Goal: Task Accomplishment & Management: Manage account settings

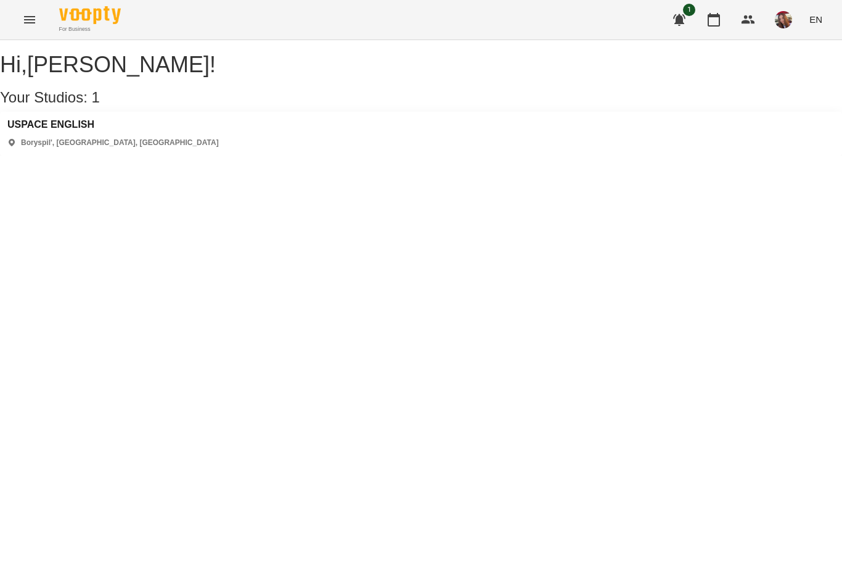
click at [88, 130] on h3 "USPACE ENGLISH" at bounding box center [113, 124] width 212 height 11
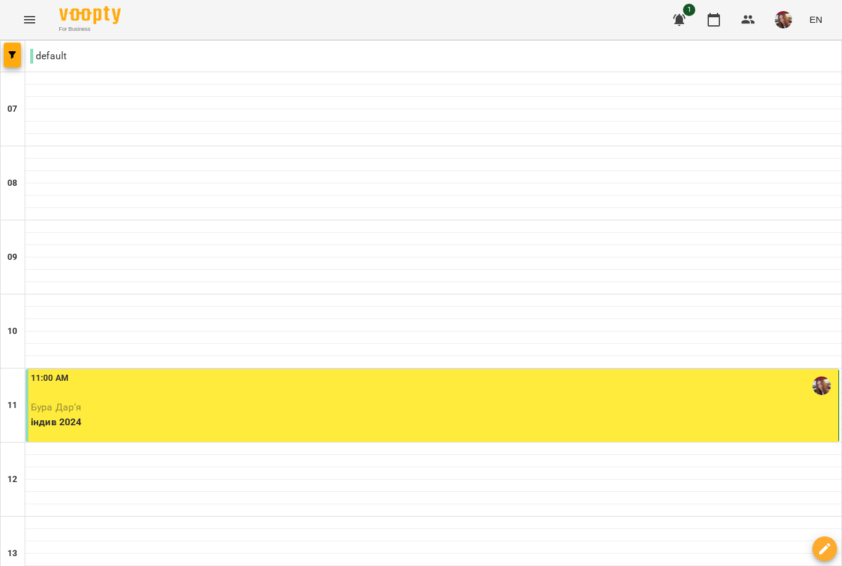
type input "**********"
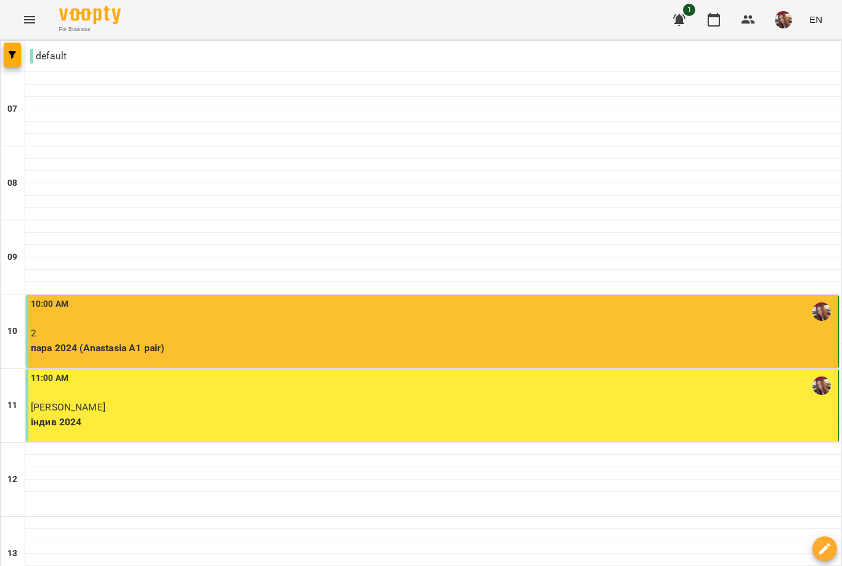
scroll to position [698, 0]
type input "**********"
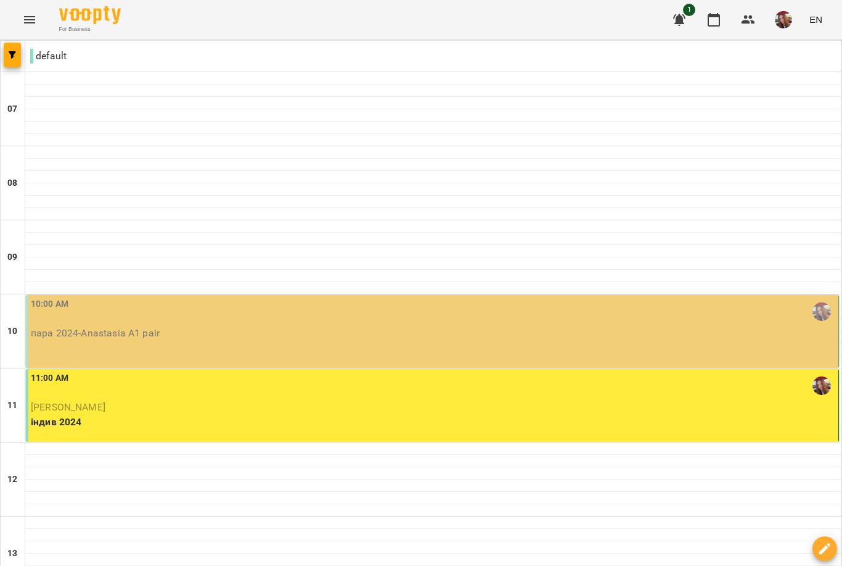
scroll to position [24, 0]
click at [572, 324] on div "10:00 AM пара 2024 - Anastasia A1 pair" at bounding box center [432, 331] width 813 height 73
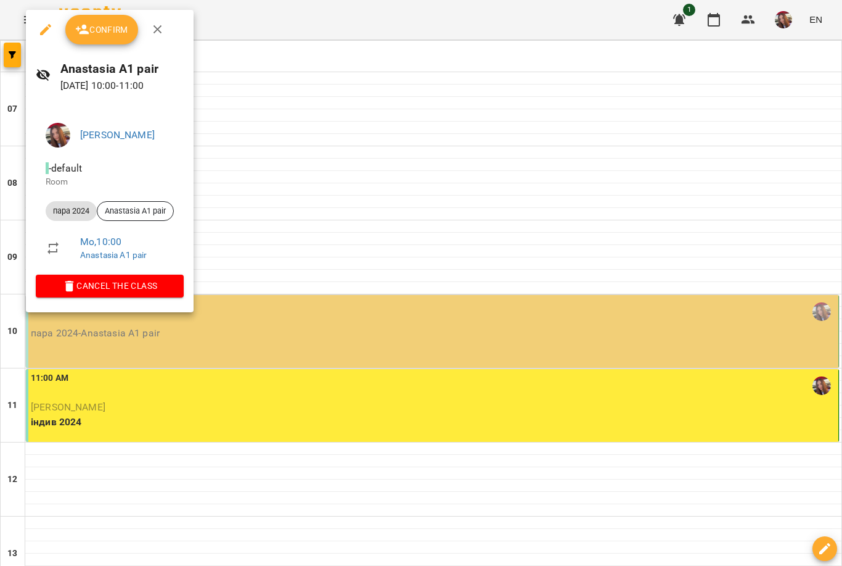
click at [123, 36] on span "Confirm" at bounding box center [101, 29] width 53 height 15
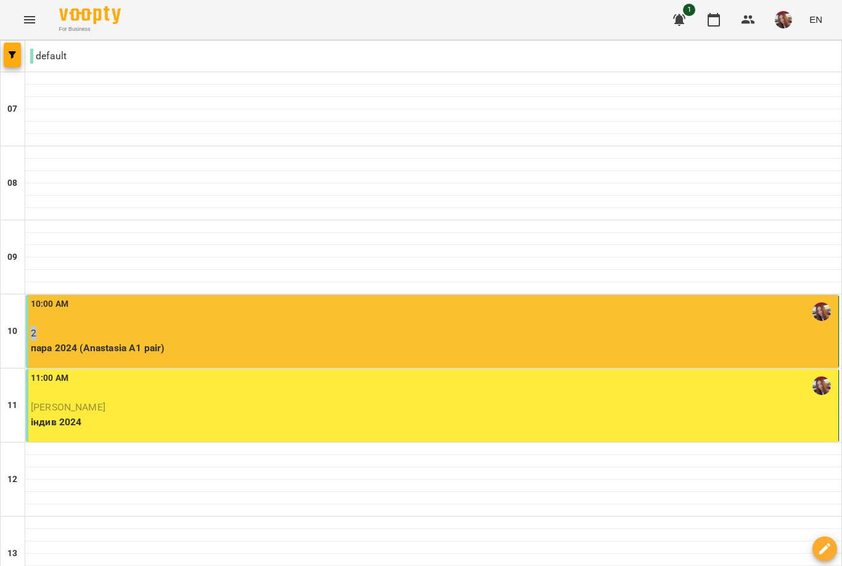
click at [479, 321] on div "10:00 AM" at bounding box center [433, 311] width 805 height 28
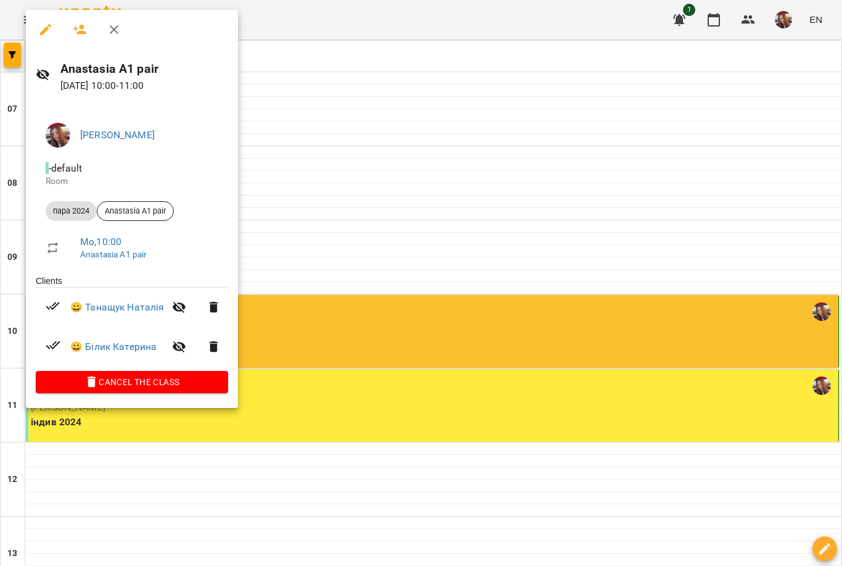
click at [179, 385] on span "Cancel the class" at bounding box center [132, 381] width 173 height 15
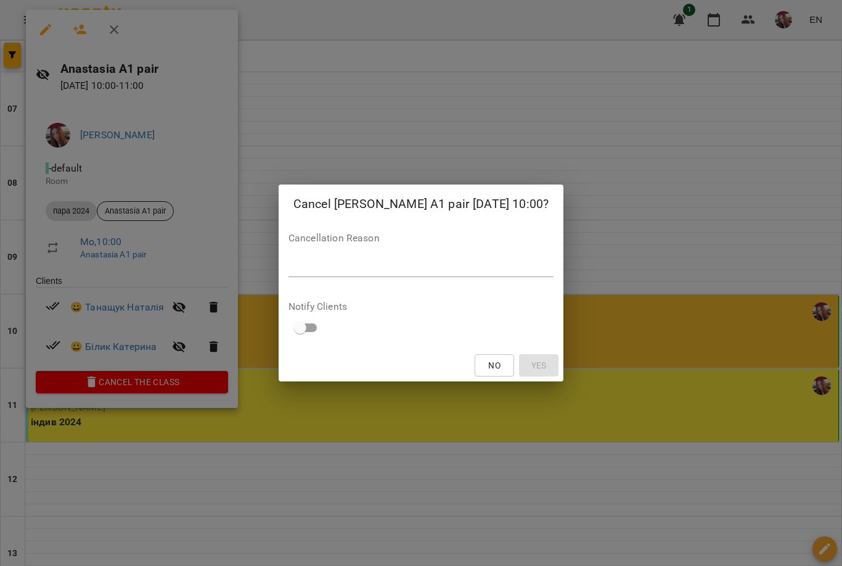
click at [353, 248] on div "Cancellation Reason *" at bounding box center [421, 257] width 265 height 49
click at [365, 265] on textarea at bounding box center [421, 266] width 265 height 11
type textarea "*******"
click at [387, 355] on div "No Yes" at bounding box center [421, 365] width 285 height 32
click at [540, 365] on span "Yes" at bounding box center [539, 365] width 15 height 15
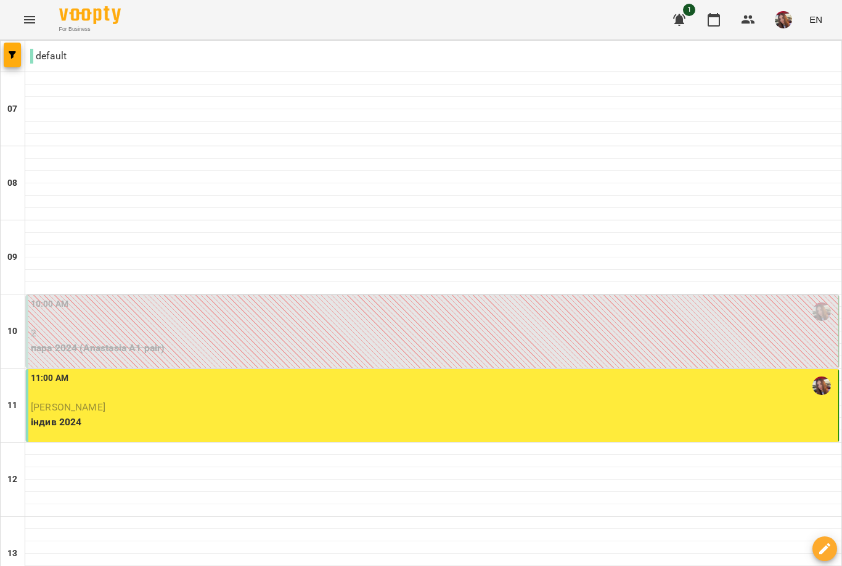
scroll to position [384, 0]
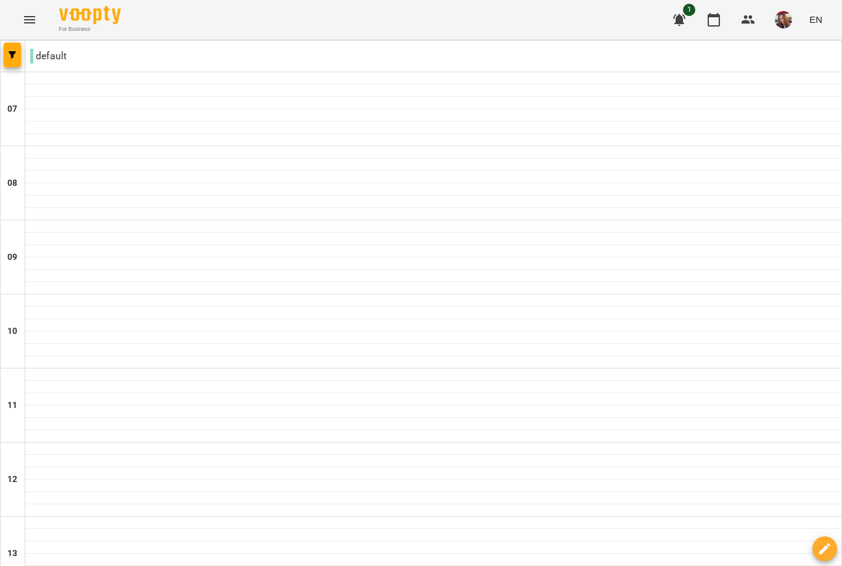
scroll to position [-23, 0]
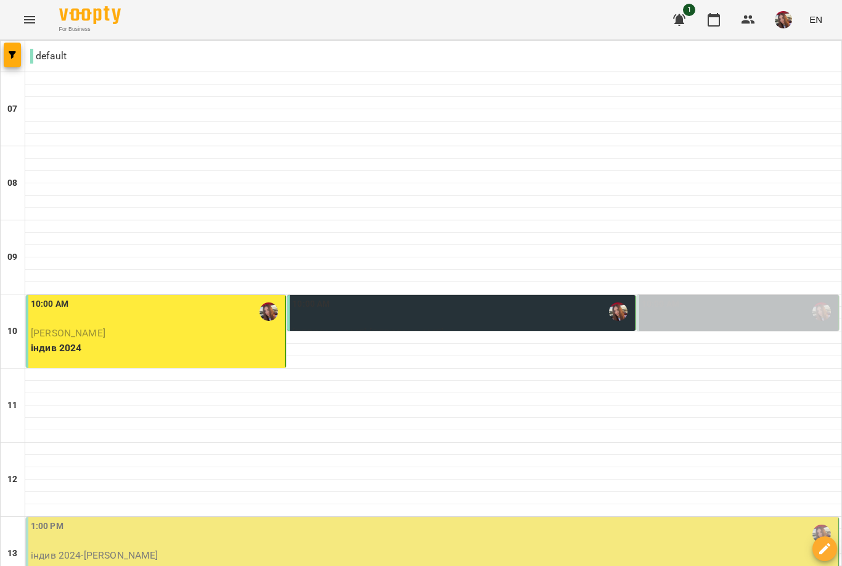
click at [543, 319] on div "10:00 AM" at bounding box center [462, 311] width 340 height 28
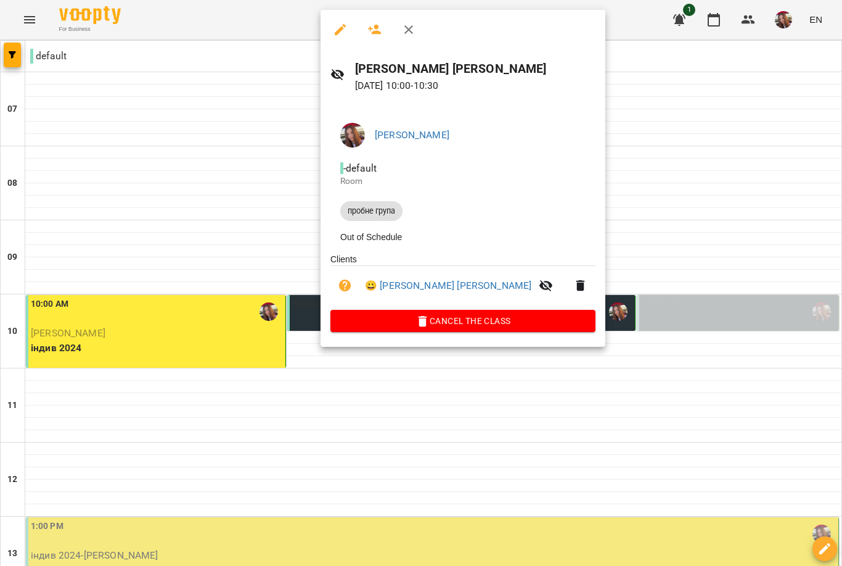
click at [702, 189] on div at bounding box center [421, 283] width 842 height 566
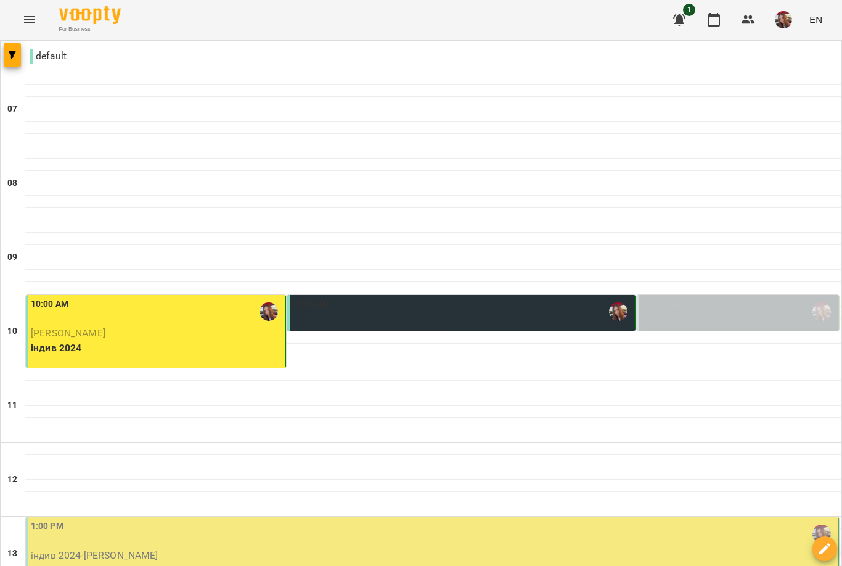
scroll to position [356, 0]
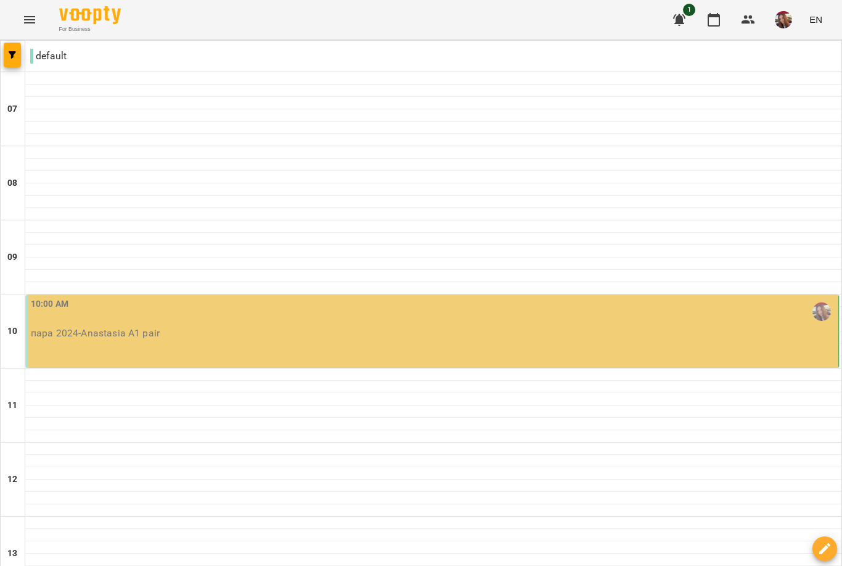
click at [555, 353] on div "10:00 AM пара 2024 - Anastasia A1 pair" at bounding box center [432, 331] width 813 height 73
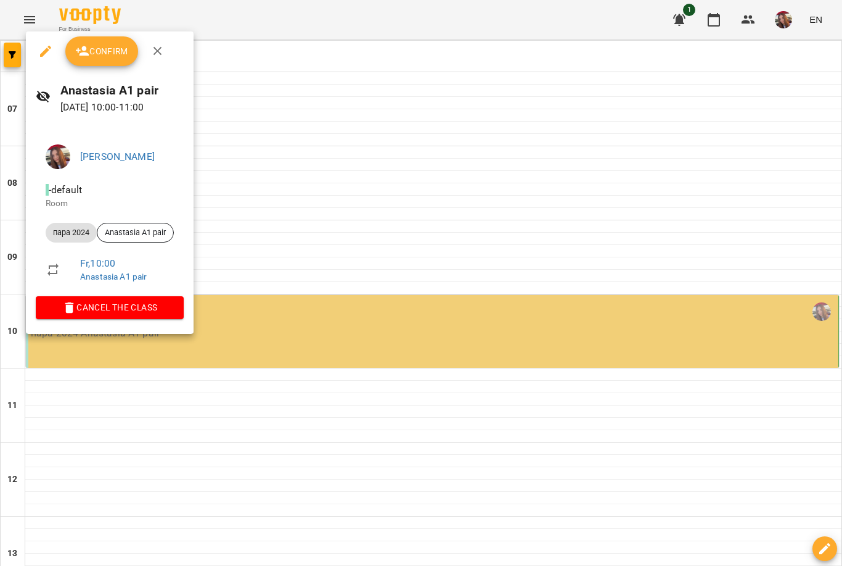
click at [115, 54] on span "Confirm" at bounding box center [101, 51] width 53 height 15
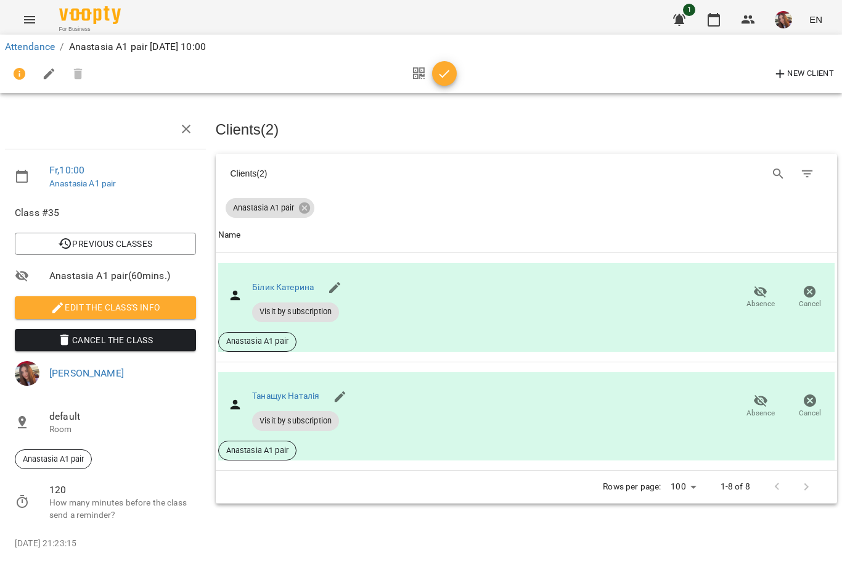
click at [446, 75] on icon "button" at bounding box center [444, 74] width 15 height 15
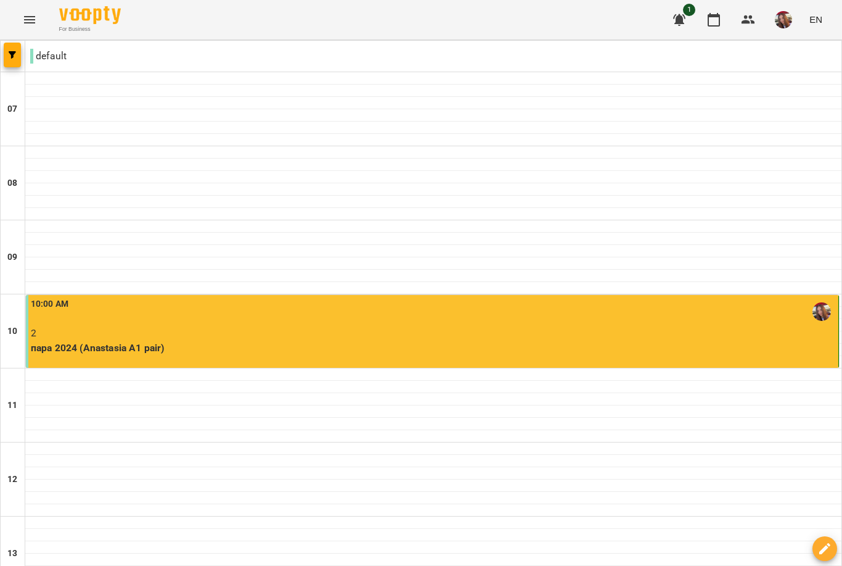
scroll to position [704, 0]
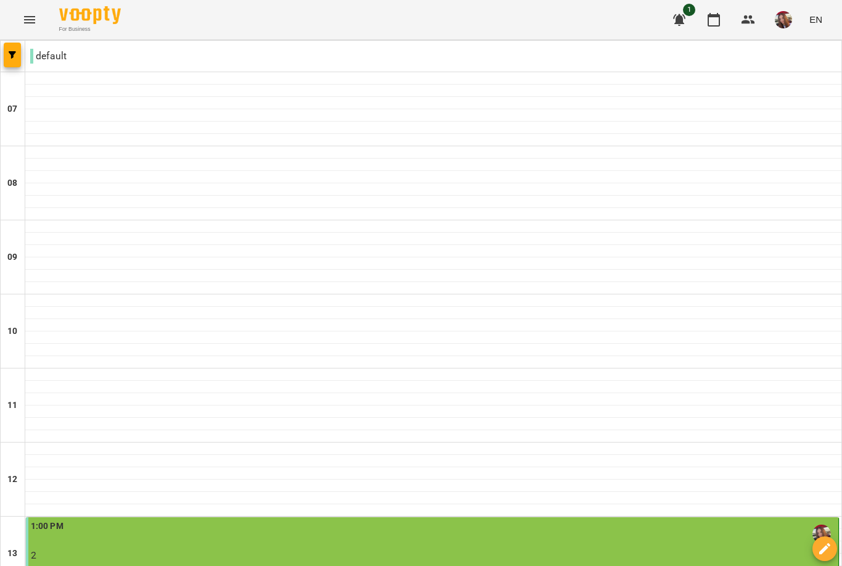
scroll to position [460, 0]
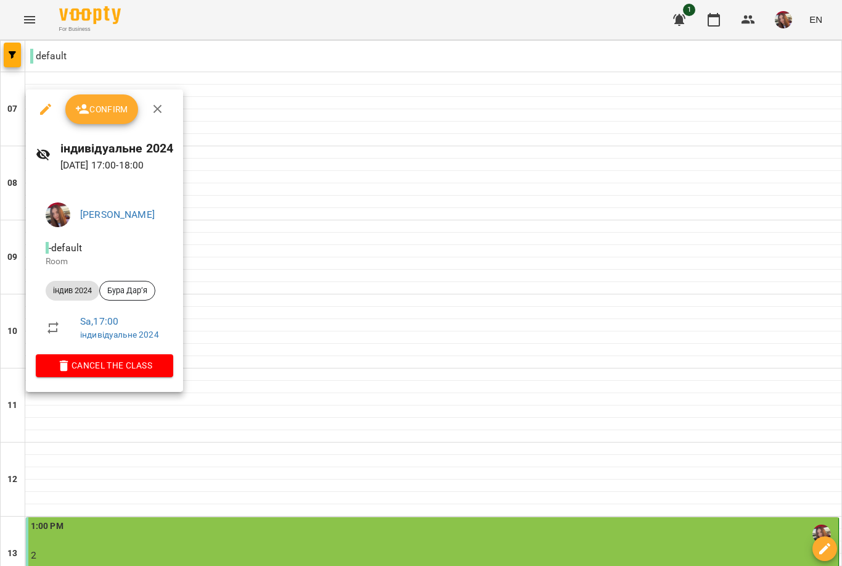
click at [92, 109] on span "Confirm" at bounding box center [101, 109] width 53 height 15
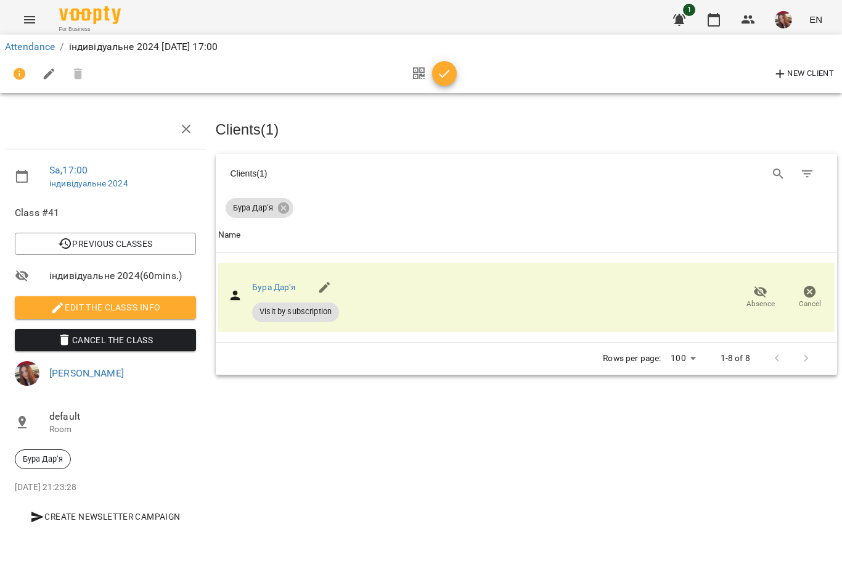
click at [438, 70] on icon "button" at bounding box center [444, 74] width 15 height 15
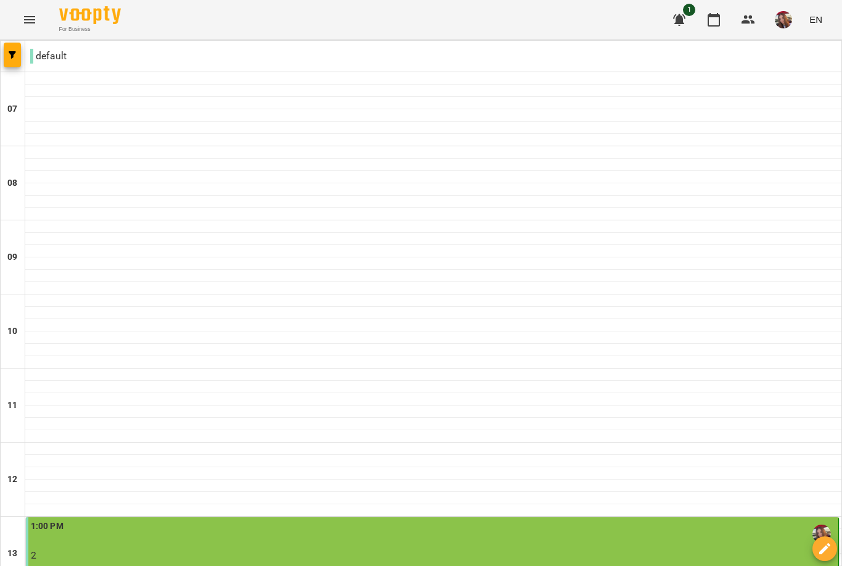
scroll to position [652, 0]
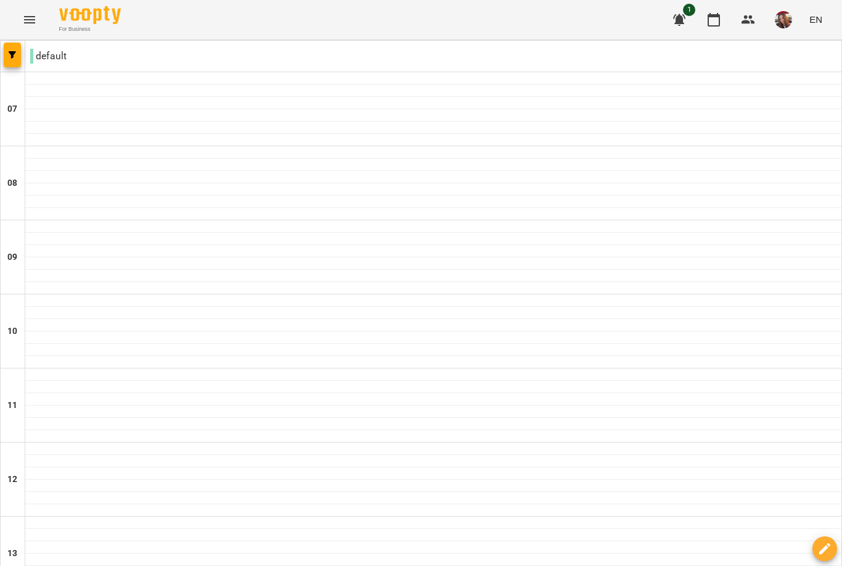
scroll to position [698, 0]
